Goal: Navigation & Orientation: Find specific page/section

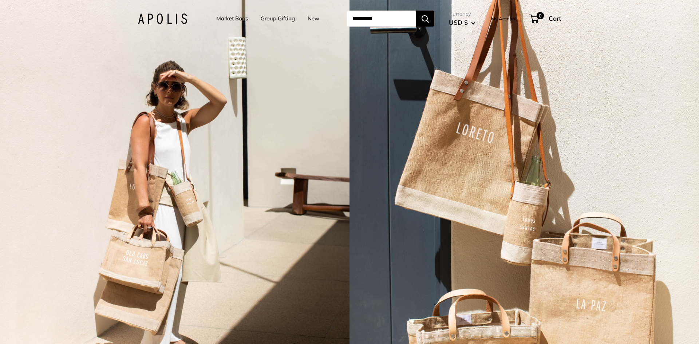
click at [226, 19] on link "Market Bags" at bounding box center [232, 18] width 32 height 10
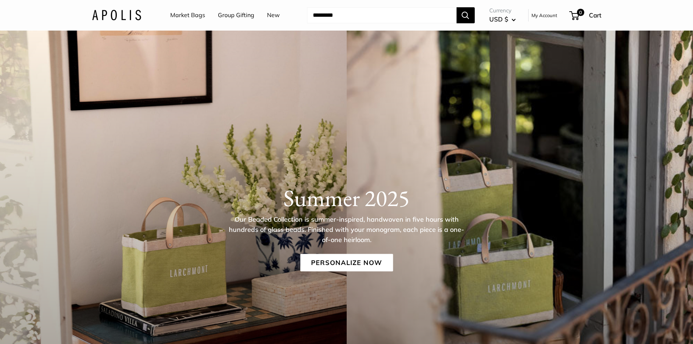
click at [269, 14] on link "New" at bounding box center [273, 15] width 13 height 11
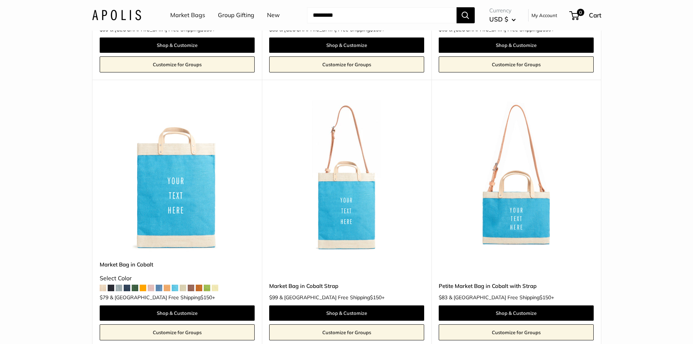
scroll to position [1419, 0]
